Goal: Task Accomplishment & Management: Use online tool/utility

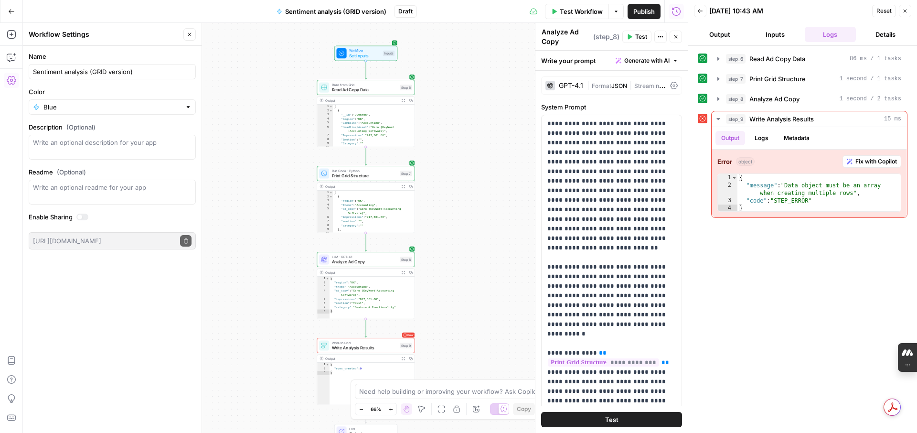
click at [505, 163] on div "Workflow Set Inputs Inputs Read from Grid Read Ad Copy Data Step 6 Output Expan…" at bounding box center [355, 228] width 665 height 410
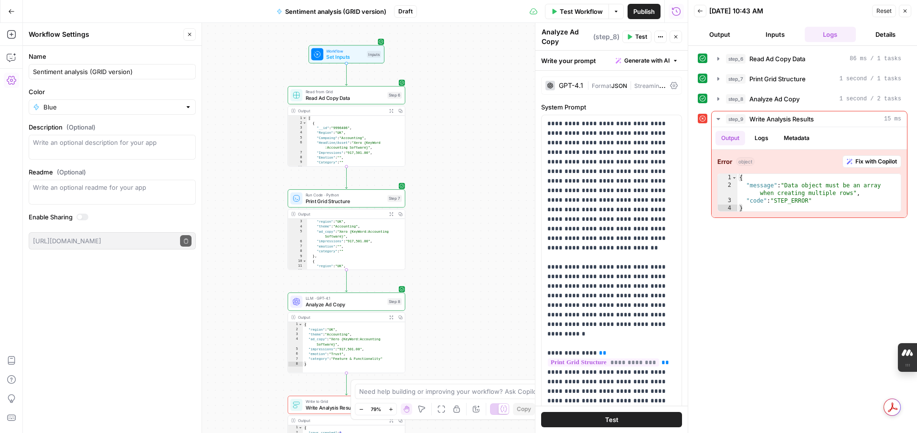
scroll to position [13, 0]
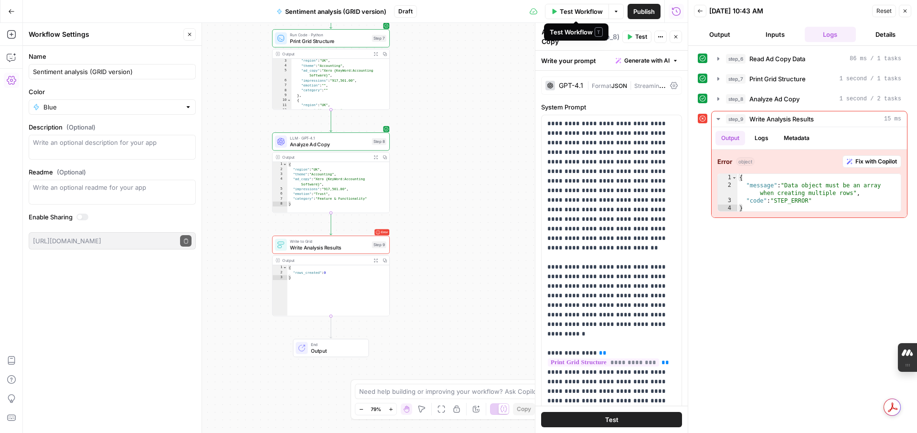
click at [560, 13] on span "Test Workflow" at bounding box center [581, 12] width 43 height 10
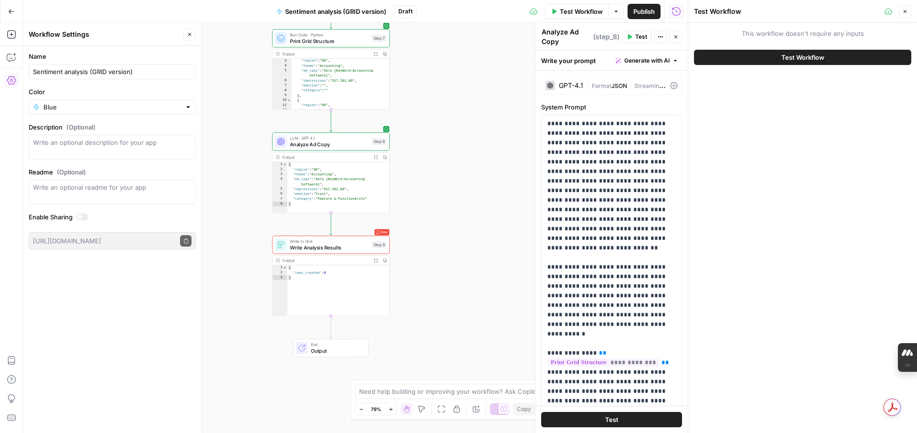
click at [785, 56] on span "Test Workflow" at bounding box center [803, 58] width 43 height 10
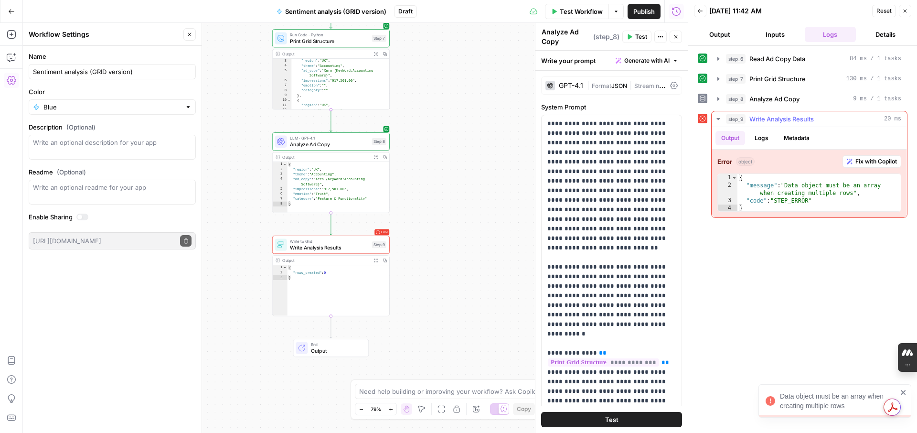
click at [872, 161] on span "Fix with Copilot" at bounding box center [877, 161] width 42 height 9
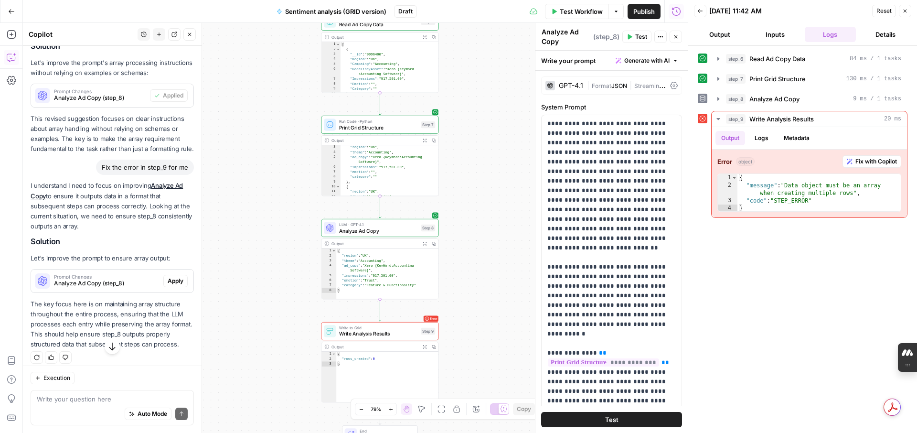
scroll to position [2073, 0]
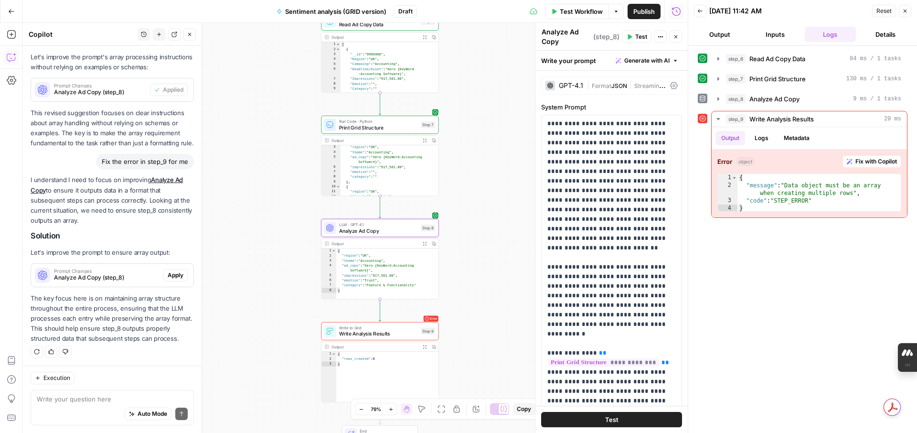
click at [172, 273] on span "Apply" at bounding box center [176, 275] width 16 height 9
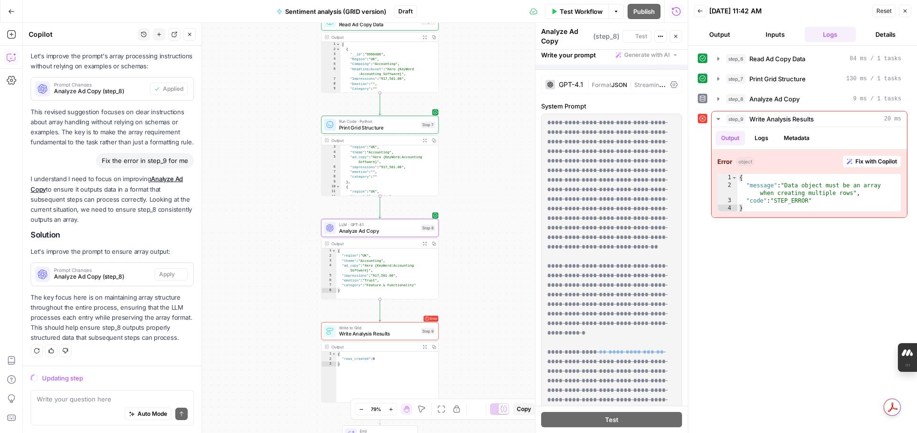
scroll to position [1951, 0]
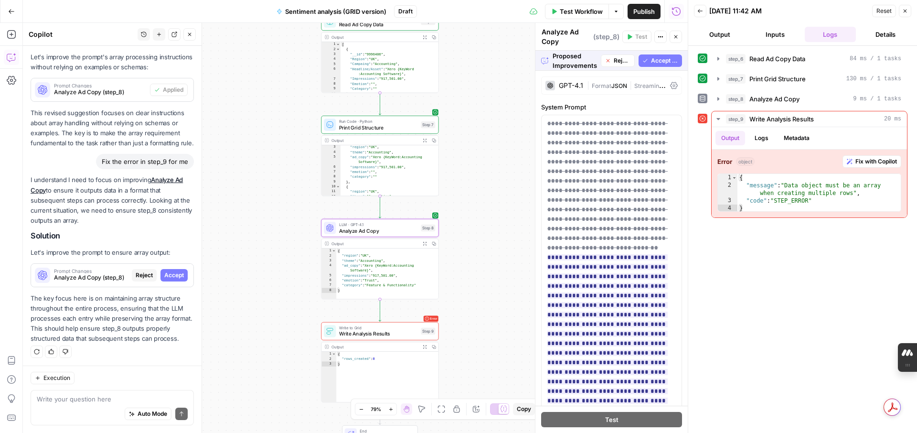
click at [180, 277] on span "Accept" at bounding box center [174, 275] width 20 height 9
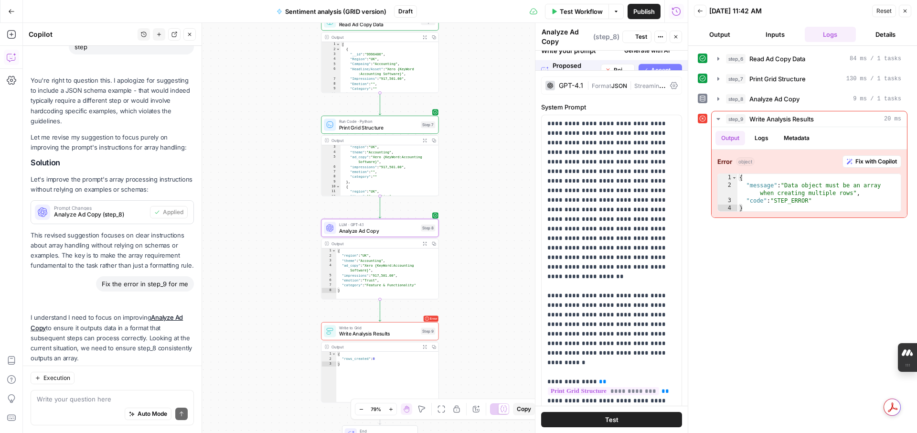
scroll to position [2088, 0]
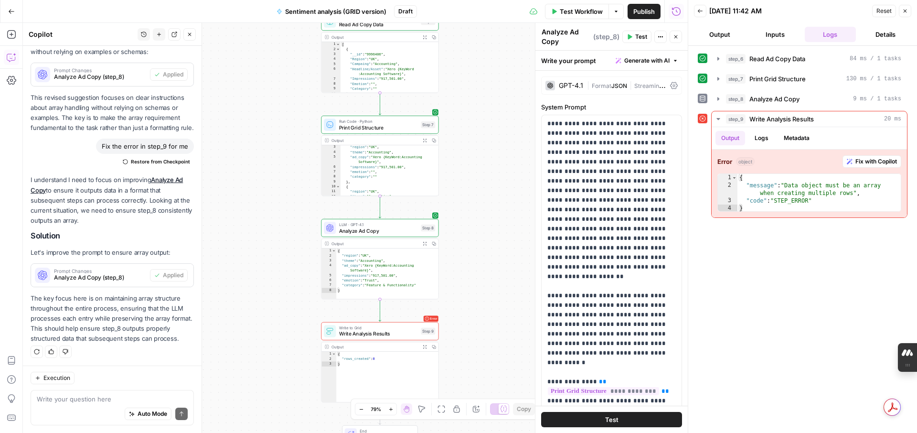
click at [616, 419] on span "Test" at bounding box center [611, 420] width 13 height 10
